Goal: Information Seeking & Learning: Compare options

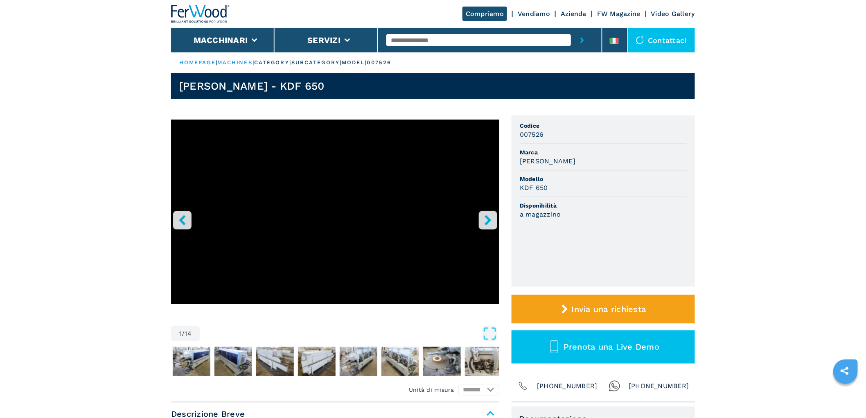
click at [485, 219] on icon "right-button" at bounding box center [488, 220] width 10 height 10
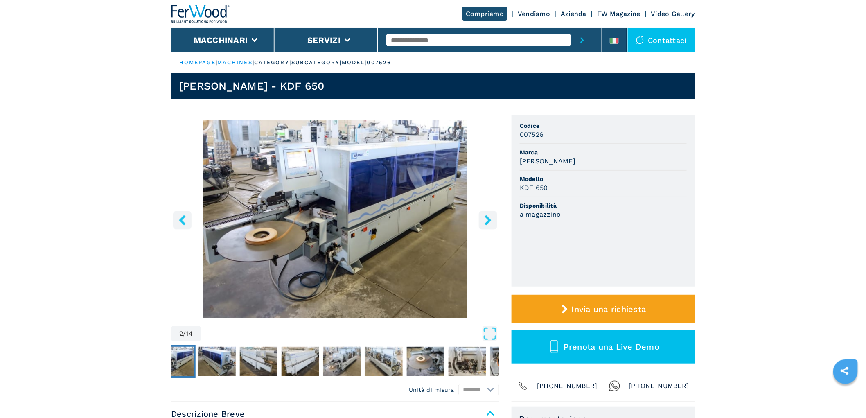
click at [485, 219] on icon "right-button" at bounding box center [488, 220] width 10 height 10
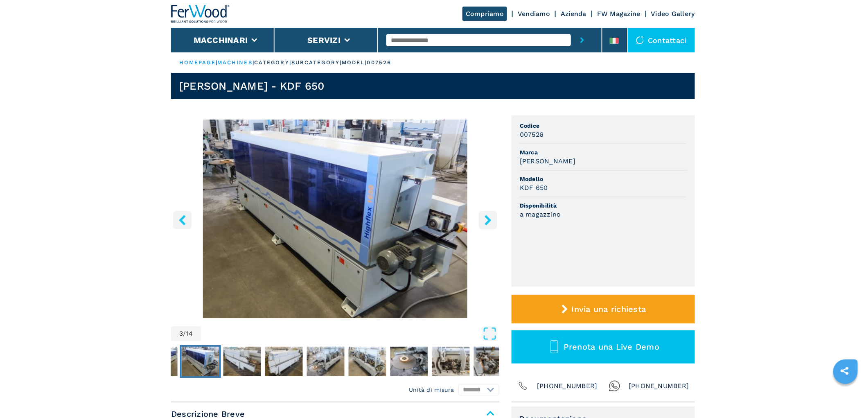
click at [485, 219] on icon "right-button" at bounding box center [488, 220] width 10 height 10
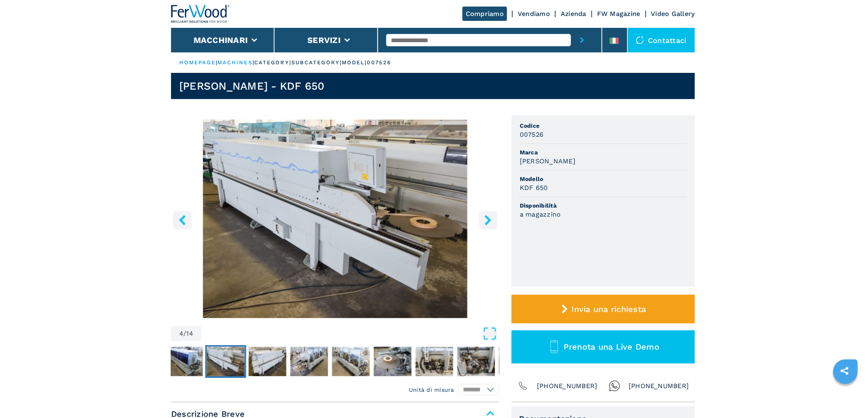
click at [485, 219] on icon "right-button" at bounding box center [488, 220] width 10 height 10
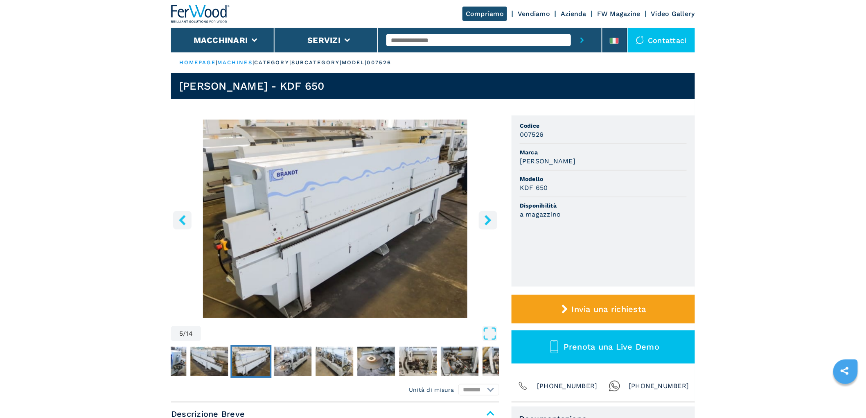
click at [485, 219] on icon "right-button" at bounding box center [488, 220] width 10 height 10
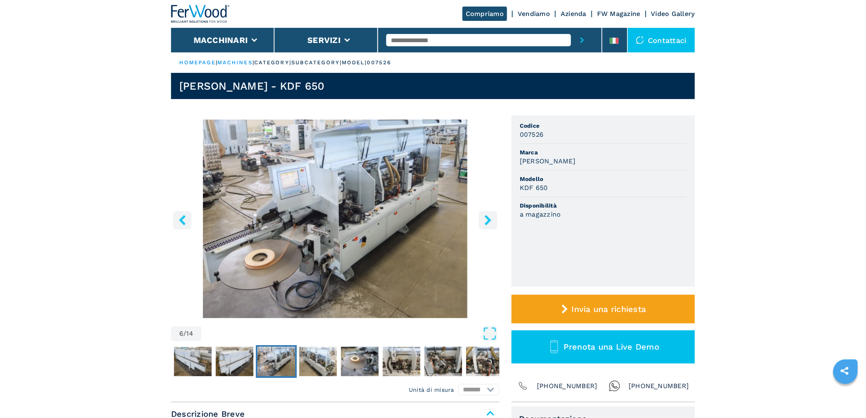
click at [485, 219] on icon "right-button" at bounding box center [488, 220] width 10 height 10
click at [492, 215] on icon "right-button" at bounding box center [488, 220] width 10 height 10
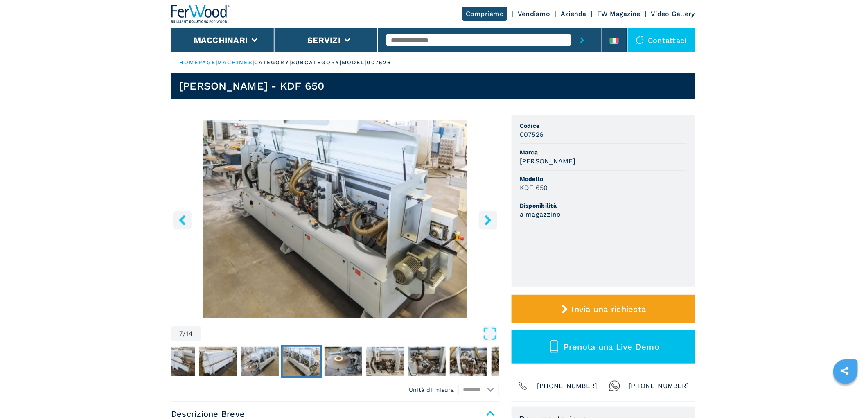
click at [491, 222] on icon "right-button" at bounding box center [488, 220] width 10 height 10
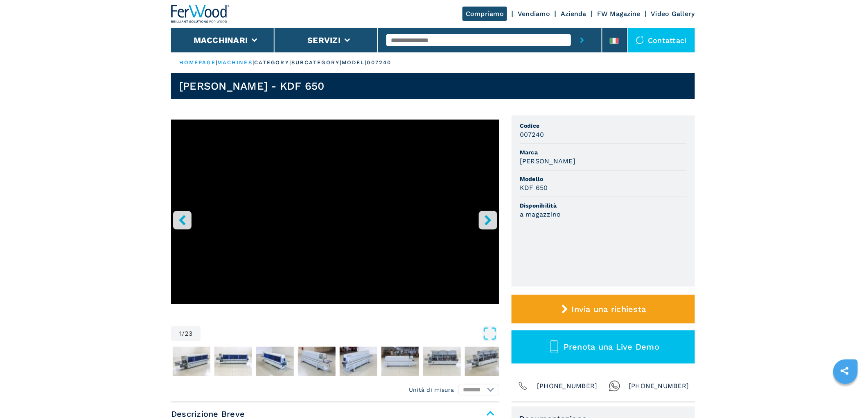
click at [489, 219] on icon "right-button" at bounding box center [488, 220] width 7 height 10
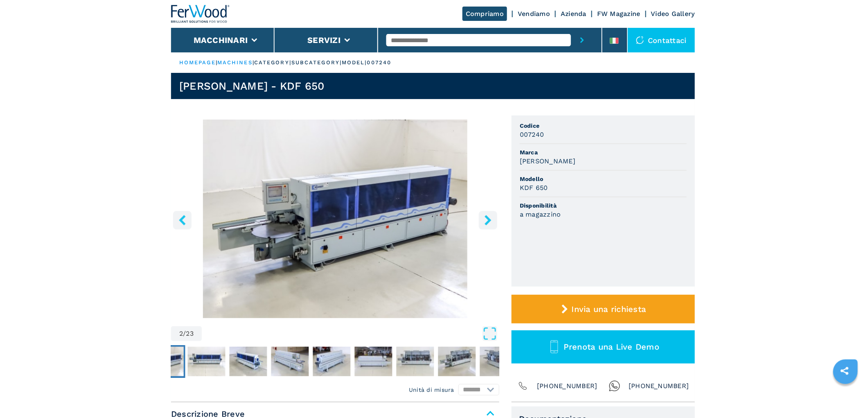
click at [489, 219] on icon "right-button" at bounding box center [488, 220] width 7 height 10
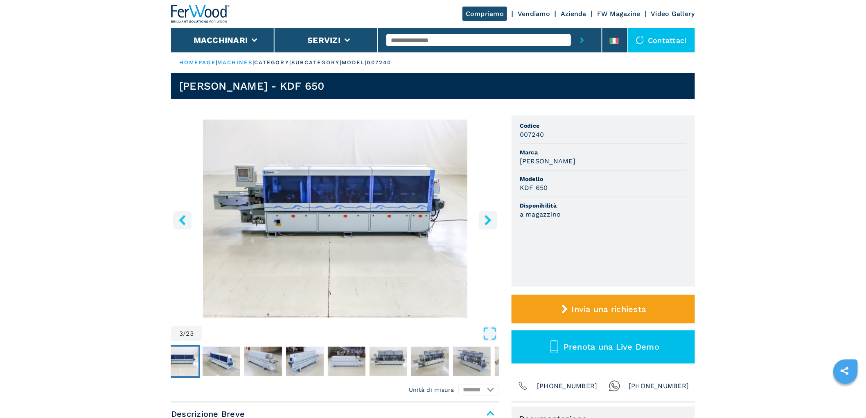
click at [489, 219] on icon "right-button" at bounding box center [488, 220] width 7 height 10
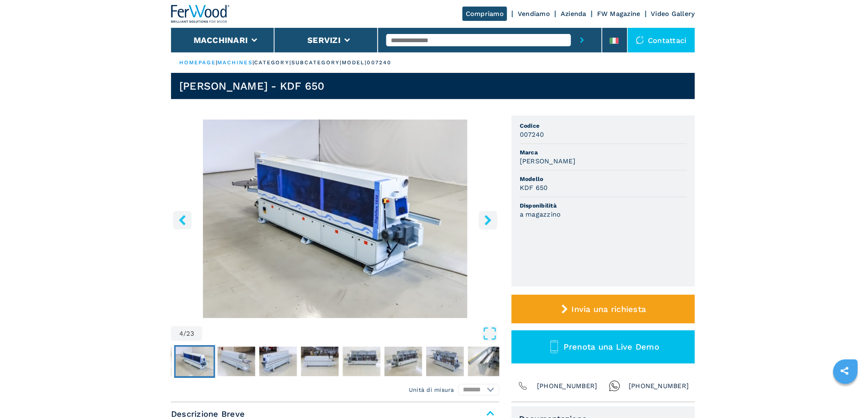
click at [489, 219] on icon "right-button" at bounding box center [488, 220] width 7 height 10
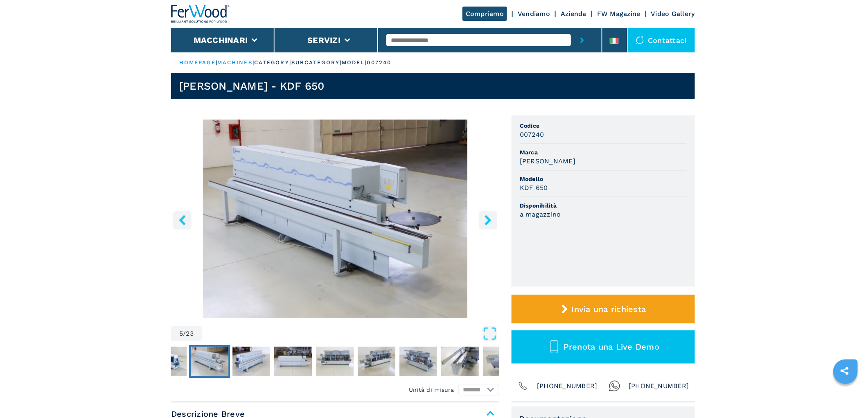
click at [489, 219] on icon "right-button" at bounding box center [488, 220] width 7 height 10
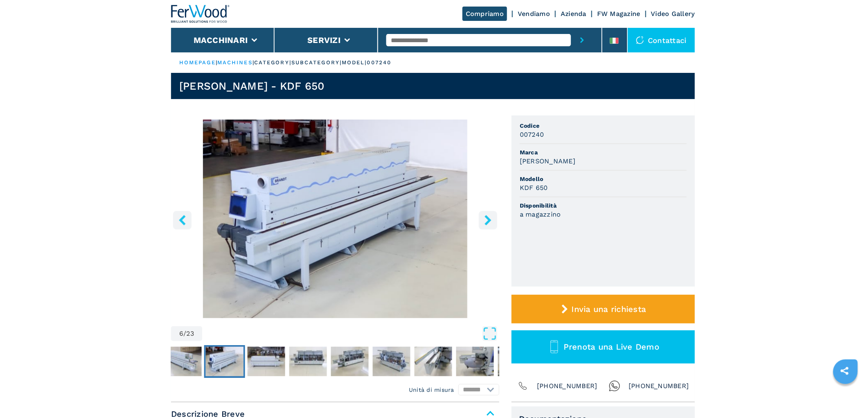
click at [489, 219] on icon "right-button" at bounding box center [488, 220] width 7 height 10
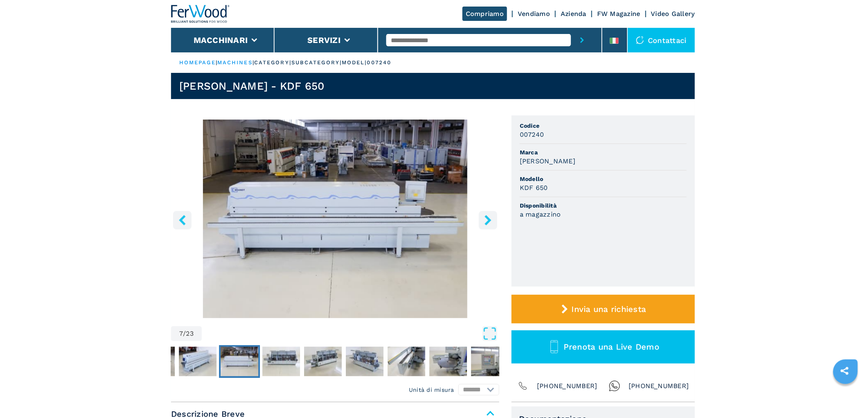
click at [489, 219] on icon "right-button" at bounding box center [488, 220] width 7 height 10
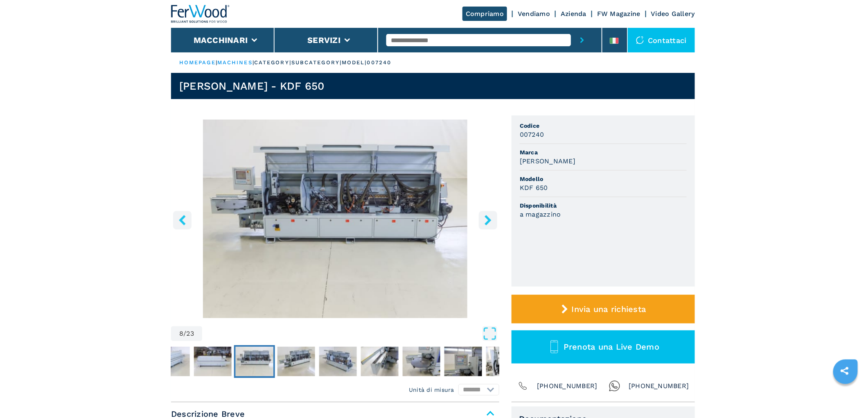
click at [489, 219] on icon "right-button" at bounding box center [488, 220] width 7 height 10
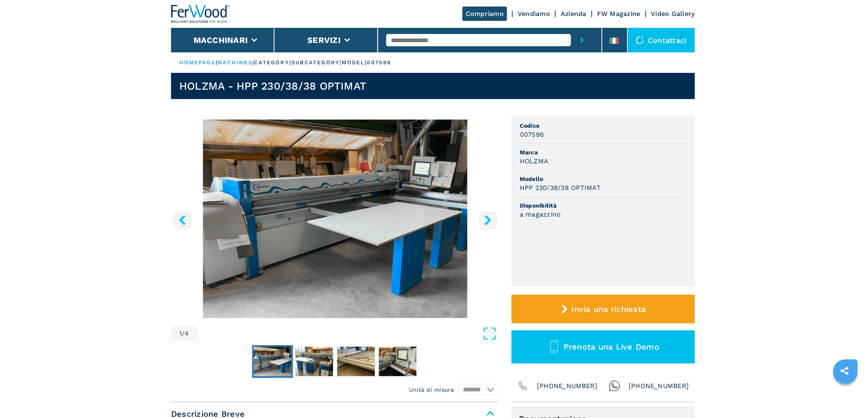
click at [484, 220] on icon "right-button" at bounding box center [488, 220] width 10 height 10
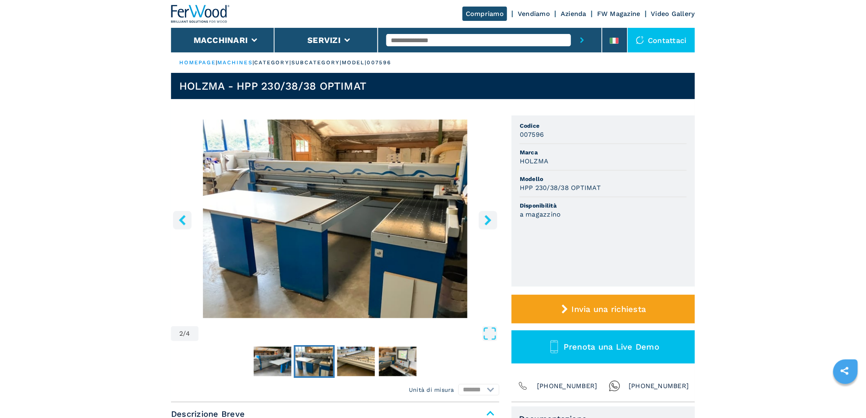
click at [484, 220] on icon "right-button" at bounding box center [488, 220] width 10 height 10
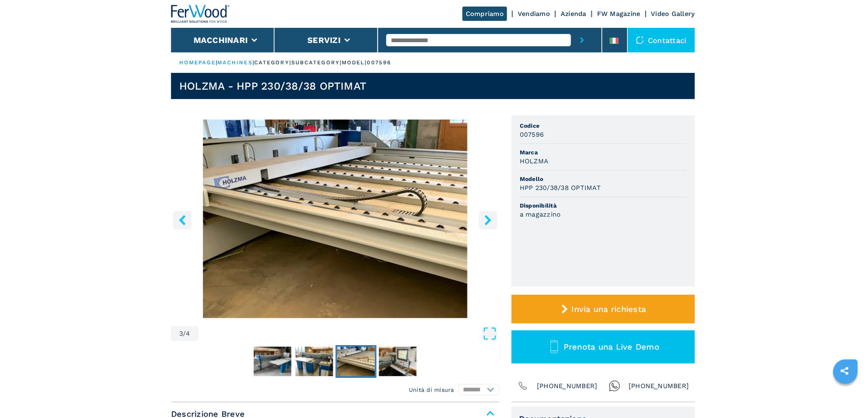
click at [484, 220] on icon "right-button" at bounding box center [488, 220] width 10 height 10
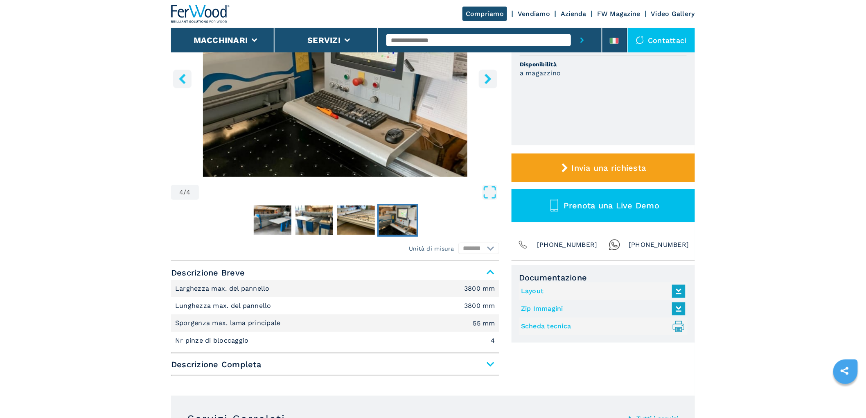
scroll to position [227, 0]
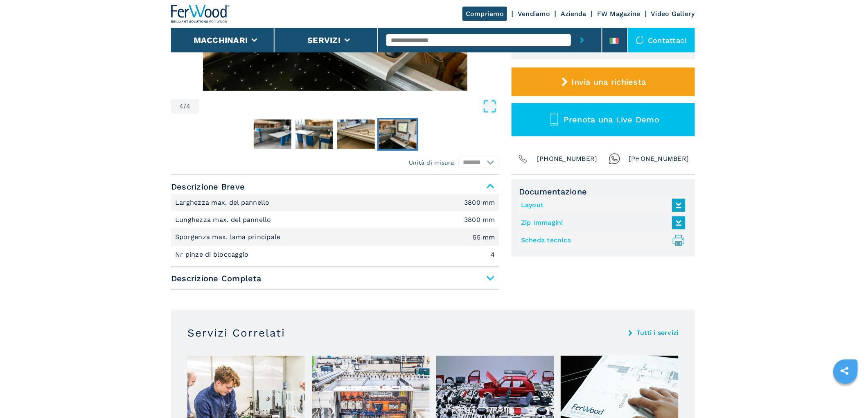
click at [488, 285] on div "Descrizione Breve Larghezza max. del pannello 3800 mm Lunghezza max. del pannel…" at bounding box center [335, 234] width 328 height 111
click at [488, 279] on span "Descrizione Completa" at bounding box center [335, 278] width 328 height 15
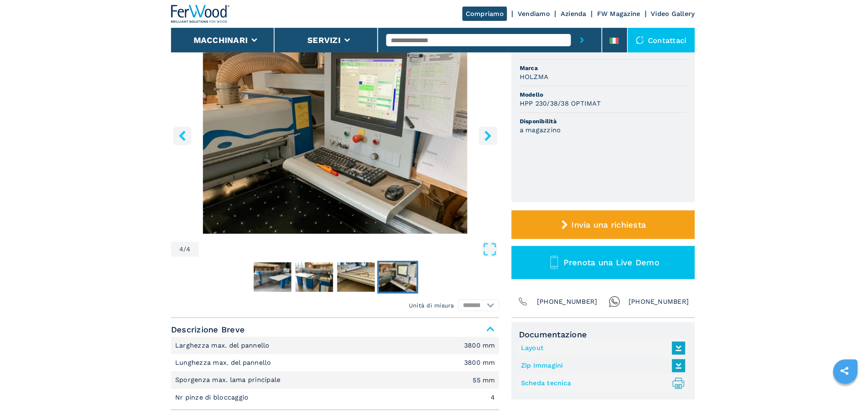
scroll to position [0, 0]
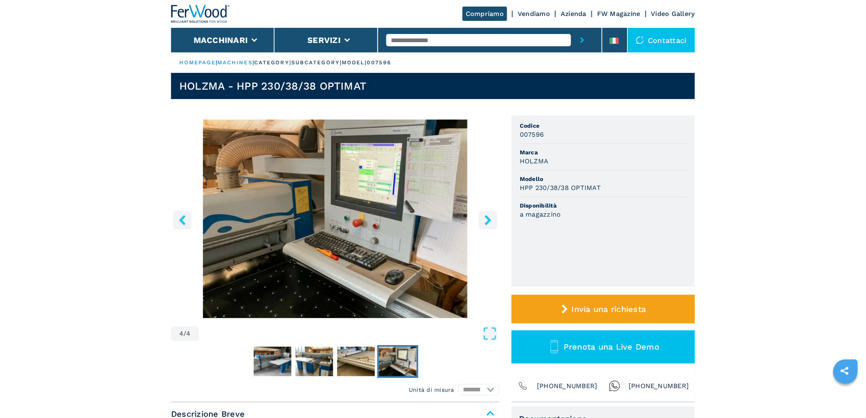
click at [486, 221] on icon "right-button" at bounding box center [488, 220] width 10 height 10
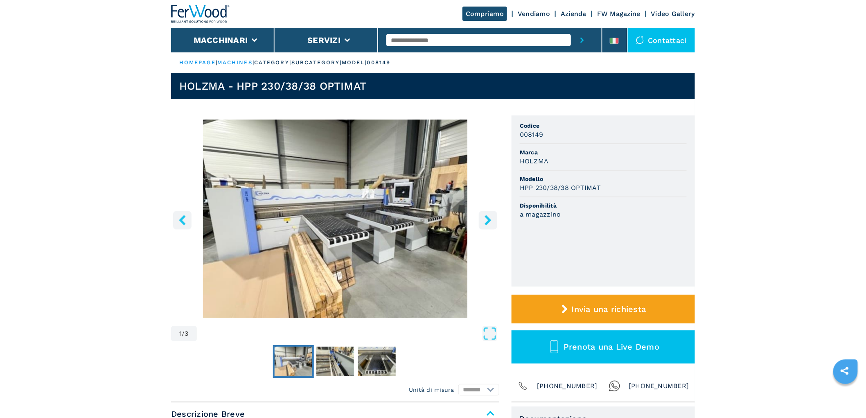
click at [486, 219] on icon "right-button" at bounding box center [488, 220] width 10 height 10
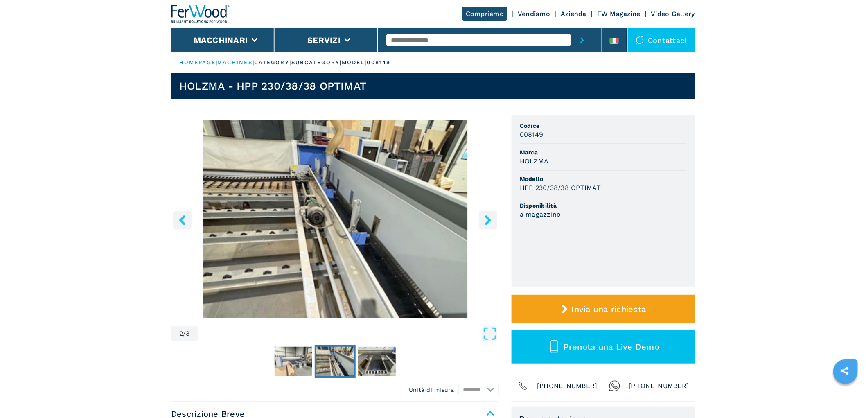
click at [486, 219] on icon "right-button" at bounding box center [488, 220] width 10 height 10
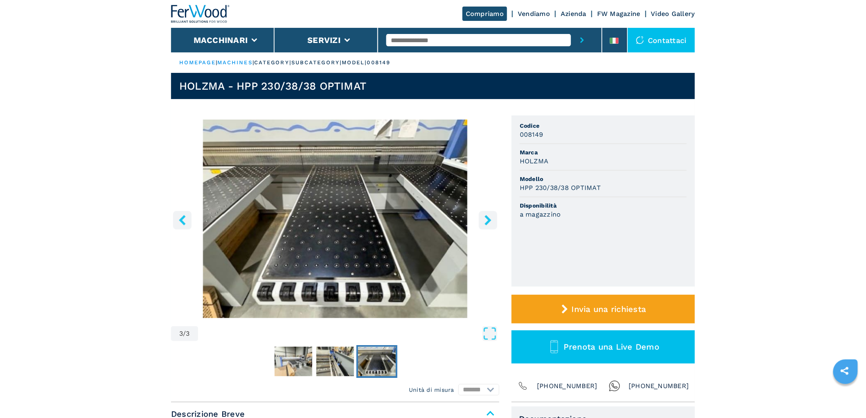
click at [486, 219] on icon "right-button" at bounding box center [488, 220] width 10 height 10
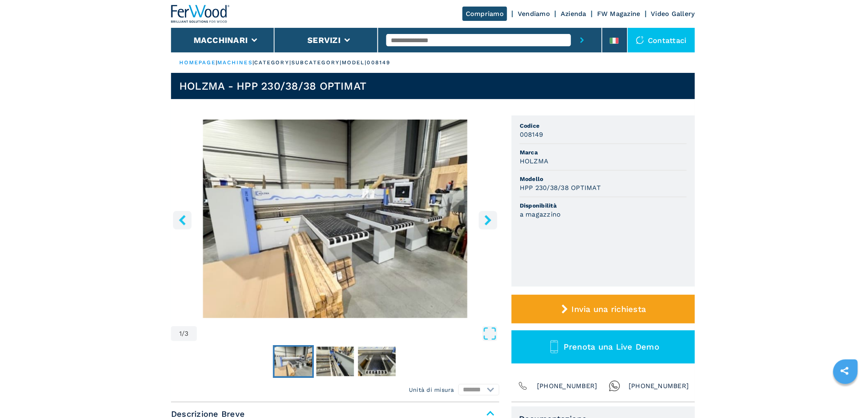
click at [486, 219] on icon "right-button" at bounding box center [488, 220] width 10 height 10
